Goal: Browse casually

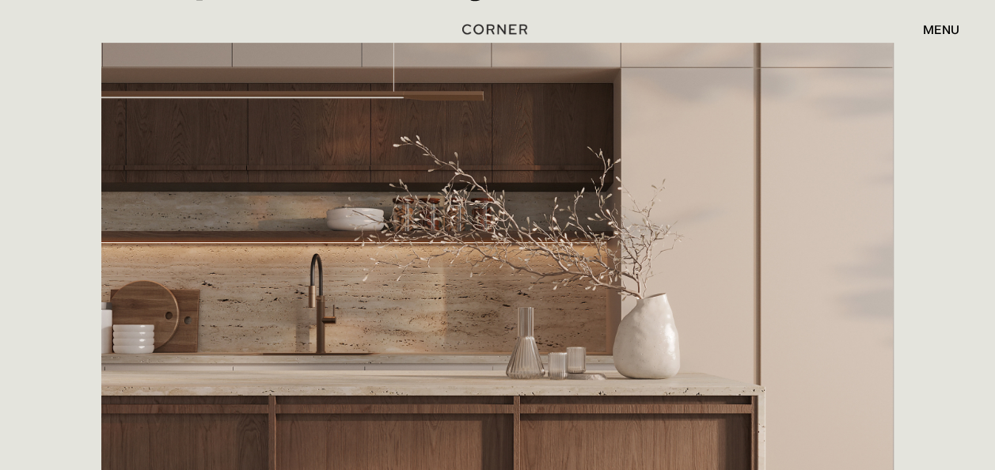
scroll to position [358, 0]
click at [350, 187] on img at bounding box center [497, 321] width 792 height 557
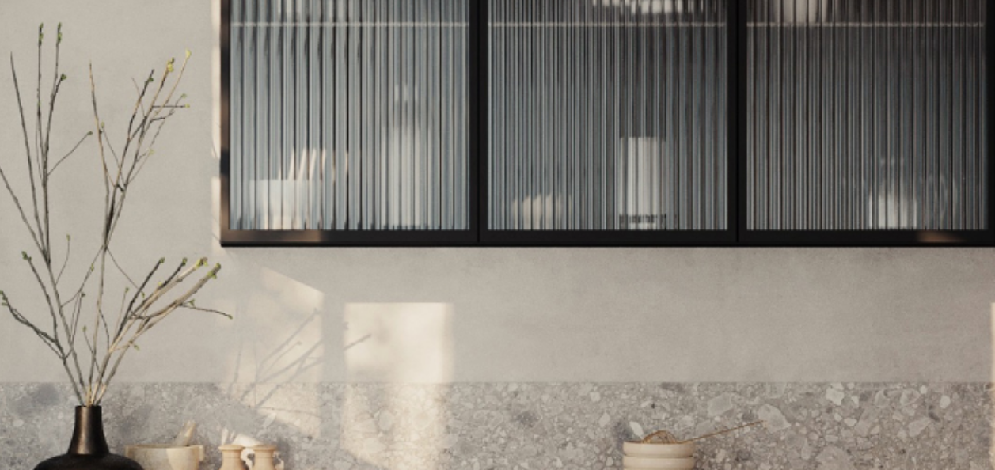
scroll to position [8375, 0]
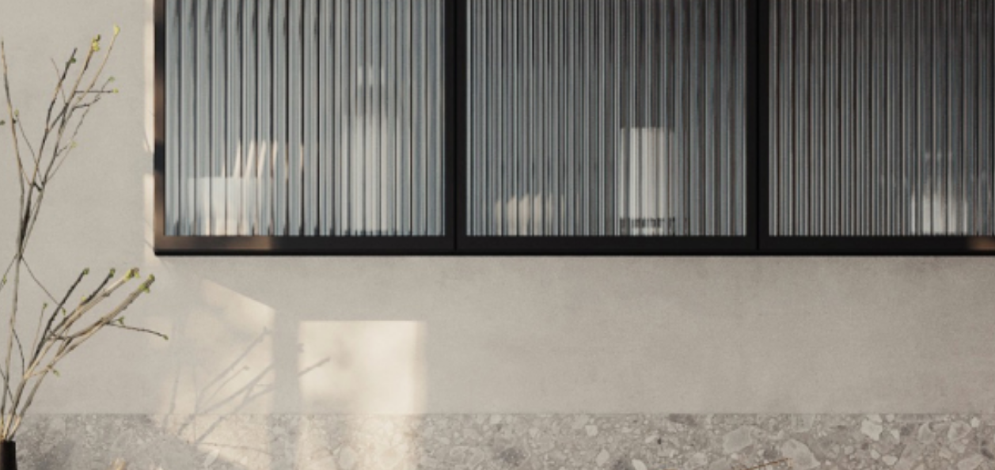
click at [618, 194] on img at bounding box center [498, 192] width 608 height 427
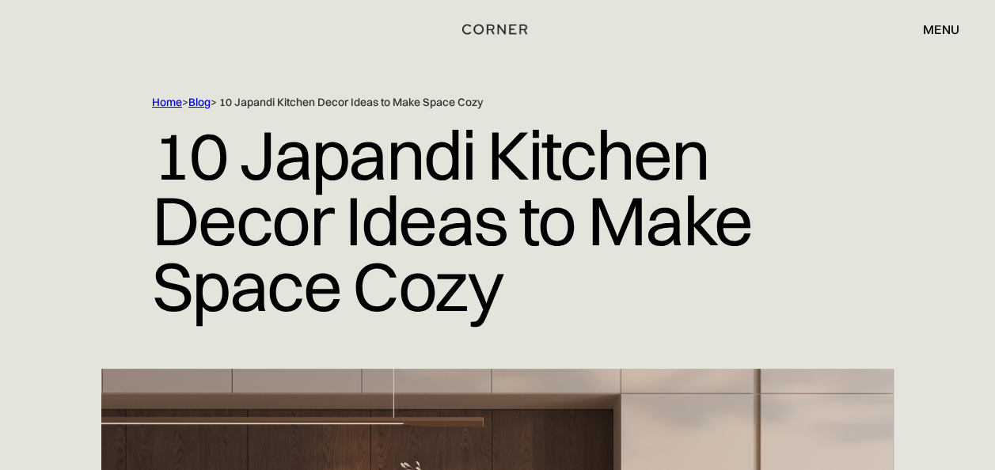
scroll to position [0, 0]
